Goal: Use online tool/utility: Utilize a website feature to perform a specific function

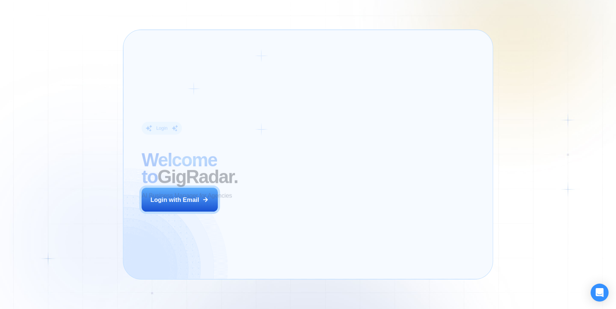
click at [274, 217] on div "Login ‍ Welcome to GigRadar. AI Business Manager for Agencies Login with Email" at bounding box center [211, 154] width 158 height 231
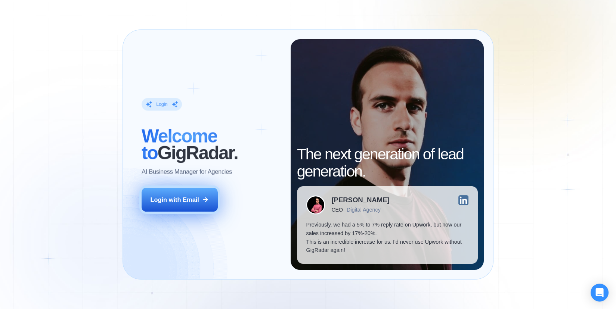
click at [195, 195] on button "Login with Email" at bounding box center [179, 200] width 76 height 24
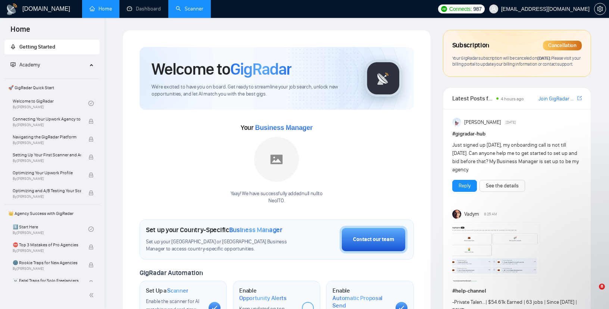
click at [188, 12] on link "Scanner" at bounding box center [190, 9] width 28 height 6
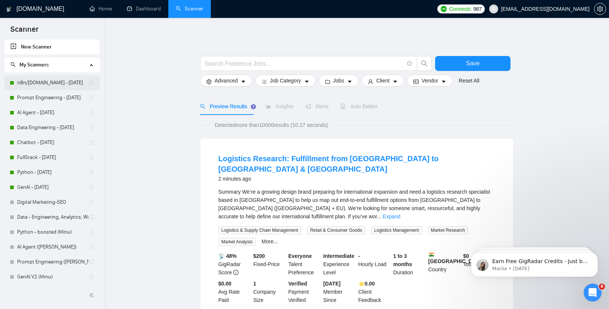
click at [34, 80] on link "n8n/make.com - June 2025" at bounding box center [52, 82] width 71 height 15
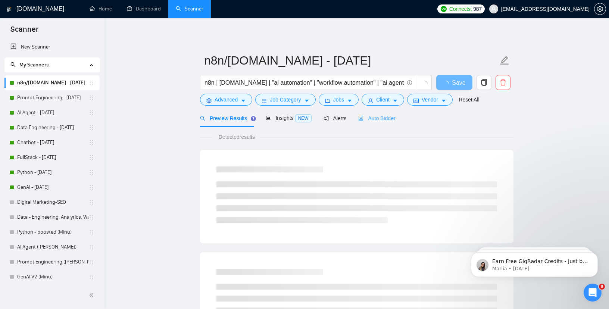
click at [368, 124] on div "Auto Bidder" at bounding box center [376, 118] width 37 height 18
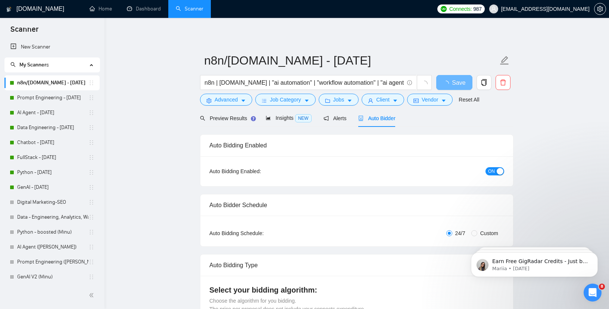
radio input "false"
radio input "true"
checkbox input "true"
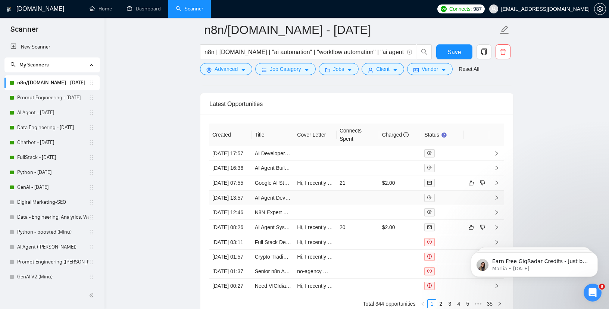
scroll to position [2069, 0]
